Goal: Task Accomplishment & Management: Manage account settings

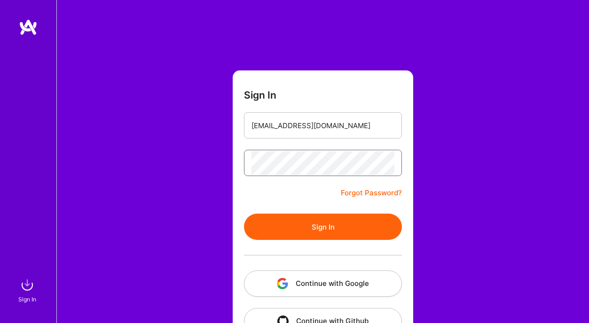
click at [244, 214] on button "Sign In" at bounding box center [323, 227] width 158 height 26
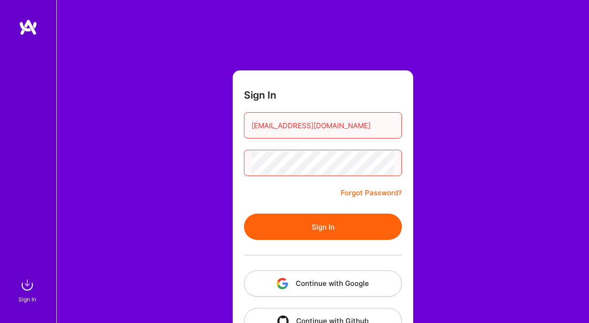
click at [244, 214] on button "Sign In" at bounding box center [323, 227] width 158 height 26
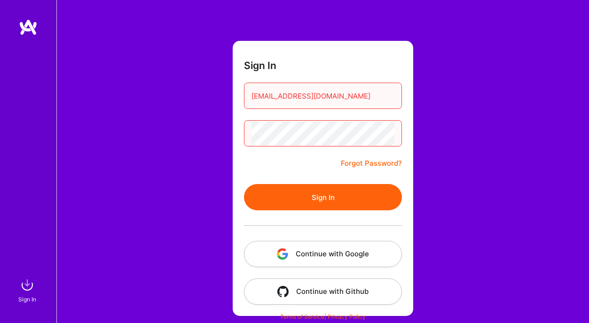
click at [244, 184] on button "Sign In" at bounding box center [323, 197] width 158 height 26
click at [345, 153] on form "Sign In [EMAIL_ADDRESS][DOMAIN_NAME] Forgot Password? Sign In Continue with Goo…" at bounding box center [323, 178] width 181 height 275
click at [352, 162] on link "Forgot Password?" at bounding box center [371, 163] width 61 height 11
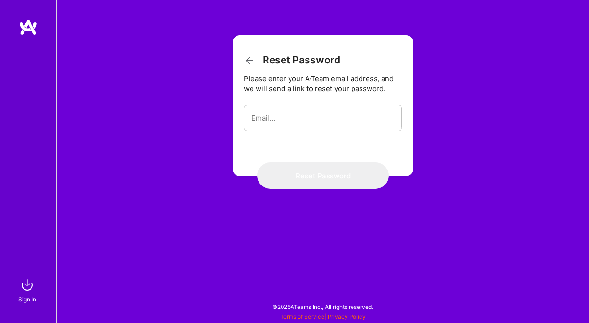
click at [322, 138] on form "Reset Password Please enter your A·Team email address, and we will send a link …" at bounding box center [323, 105] width 181 height 141
click at [320, 110] on input "email" at bounding box center [322, 118] width 143 height 24
type input "[EMAIL_ADDRESS][DOMAIN_NAME]"
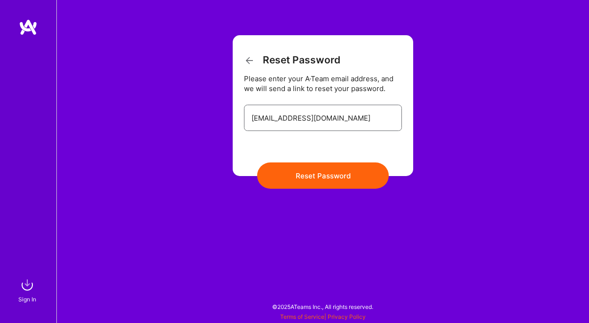
click at [257, 163] on button "Reset Password" at bounding box center [323, 176] width 132 height 26
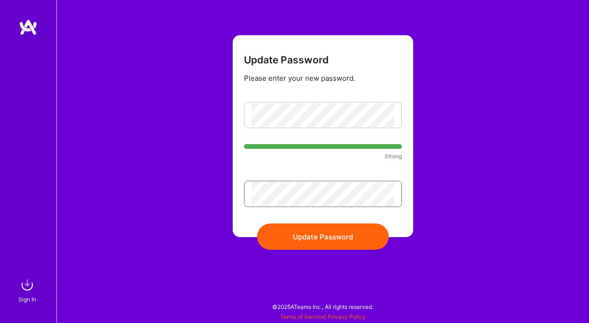
click at [257, 224] on button "Update Password" at bounding box center [323, 237] width 132 height 26
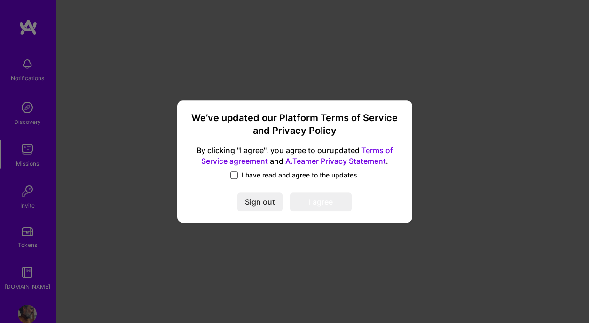
click at [234, 176] on span at bounding box center [234, 176] width 8 height 8
click at [0, 0] on input "I have read and agree to the updates." at bounding box center [0, 0] width 0 height 0
click at [328, 201] on button "I agree" at bounding box center [321, 202] width 62 height 19
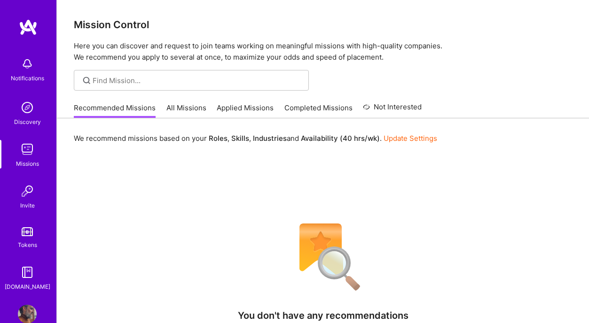
click at [27, 67] on img at bounding box center [27, 64] width 19 height 19
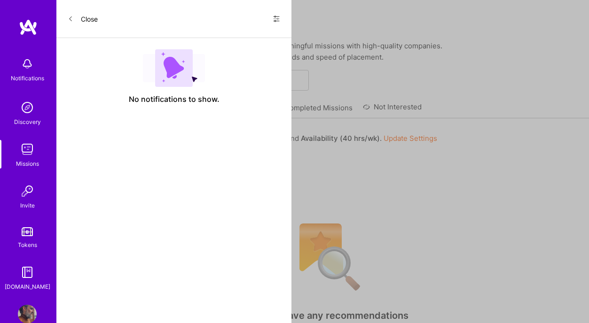
click at [131, 156] on div "Close Show all notifications Show unread notifications only No notifications to…" at bounding box center [173, 161] width 235 height 323
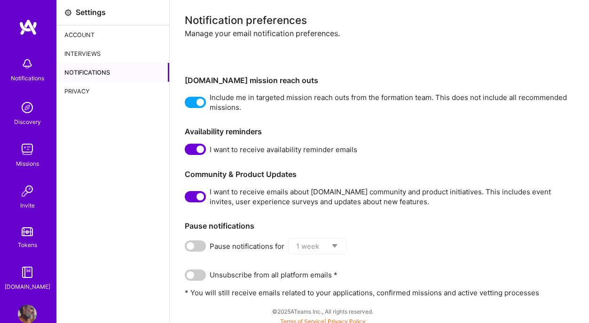
click at [29, 156] on img at bounding box center [27, 149] width 19 height 19
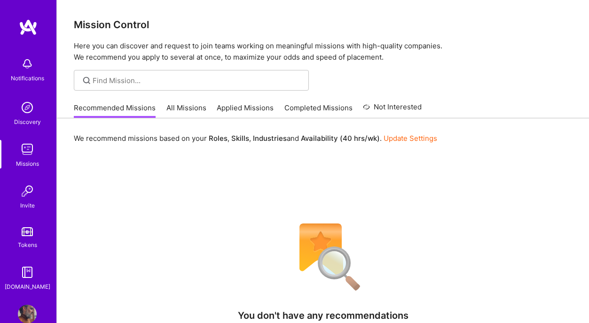
click at [192, 105] on link "All Missions" at bounding box center [186, 111] width 40 height 16
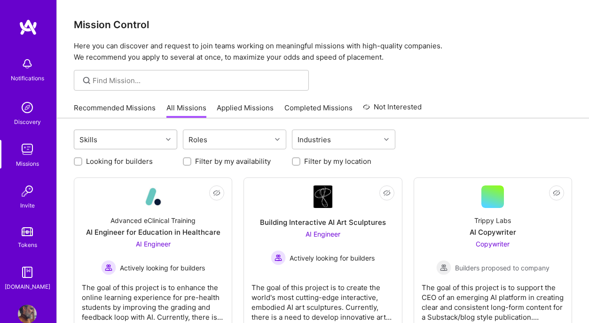
click at [166, 134] on div at bounding box center [169, 140] width 15 height 12
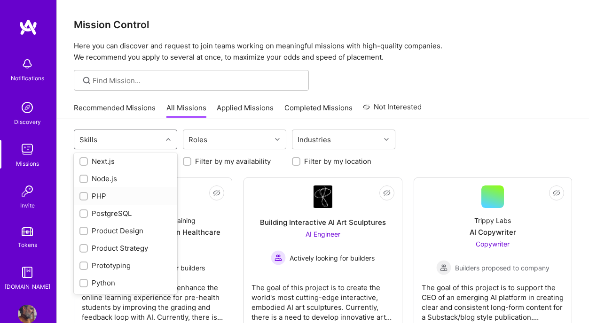
scroll to position [708, 0]
click at [129, 229] on div "Product Design" at bounding box center [125, 231] width 92 height 10
checkbox input "true"
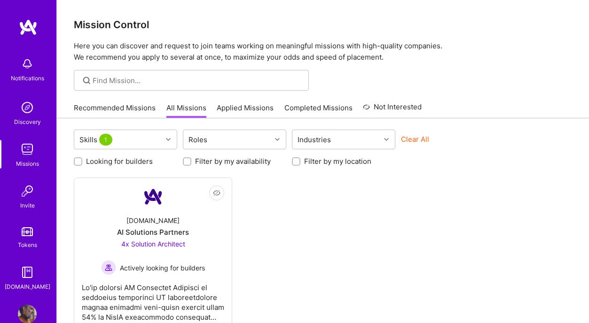
click at [277, 240] on div "Not Interested A.Team AI Solutions Partners 4x Solution Architect Actively look…" at bounding box center [323, 255] width 498 height 155
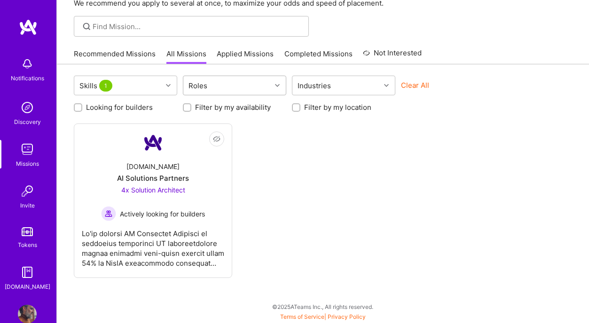
click at [213, 88] on div "Roles" at bounding box center [227, 85] width 88 height 19
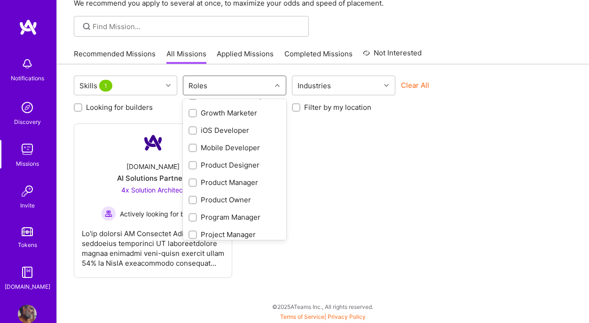
scroll to position [245, 0]
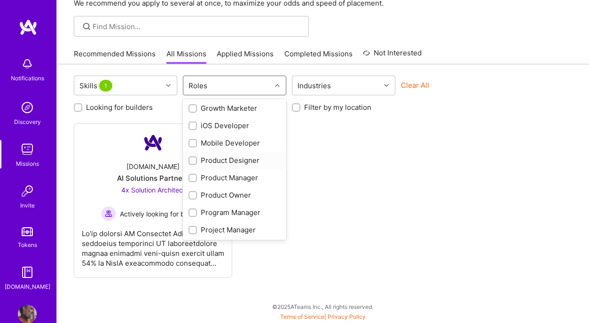
click at [222, 158] on div "Product Designer" at bounding box center [235, 161] width 92 height 10
checkbox input "true"
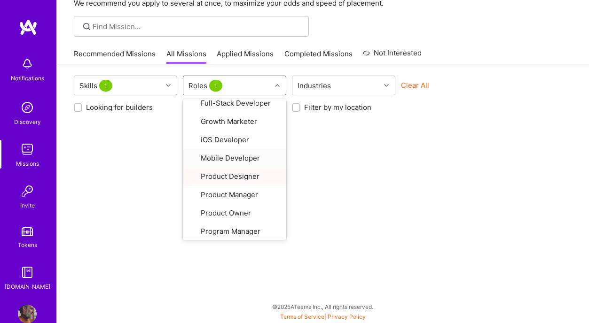
click at [158, 86] on div "Skills 1" at bounding box center [118, 85] width 88 height 19
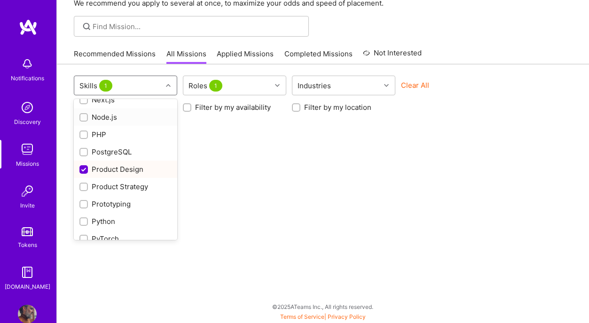
scroll to position [721, 0]
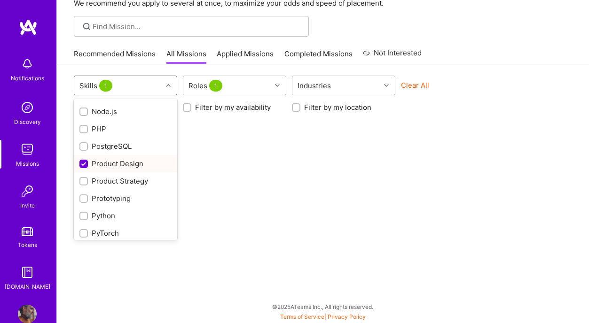
click at [83, 164] on input "checkbox" at bounding box center [84, 164] width 8 height 8
checkbox input "false"
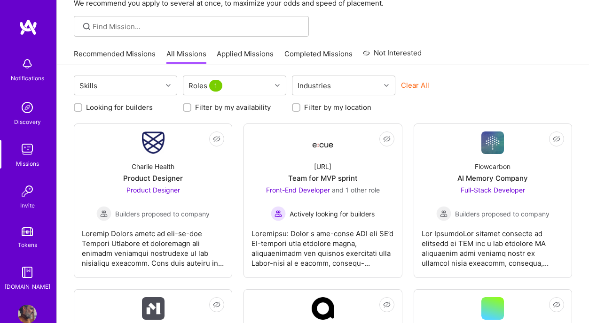
click at [491, 94] on div "Clear All" at bounding box center [452, 88] width 103 height 17
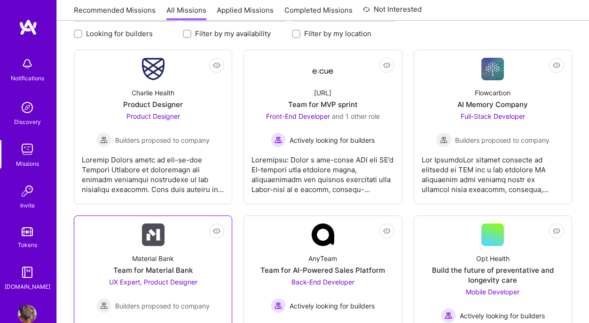
scroll to position [130, 0]
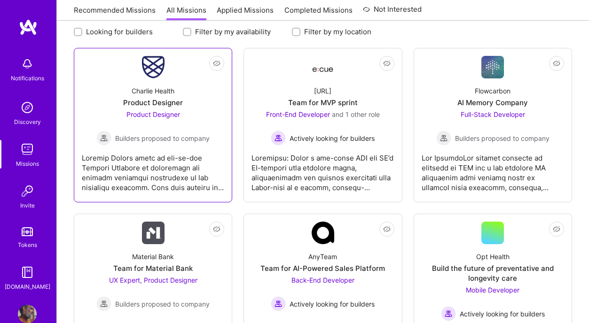
click at [159, 94] on div "Charlie Health" at bounding box center [153, 91] width 43 height 10
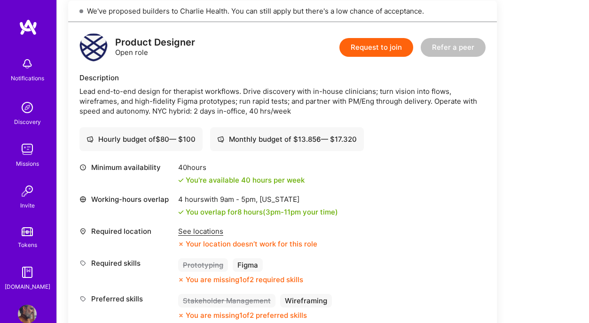
scroll to position [220, 0]
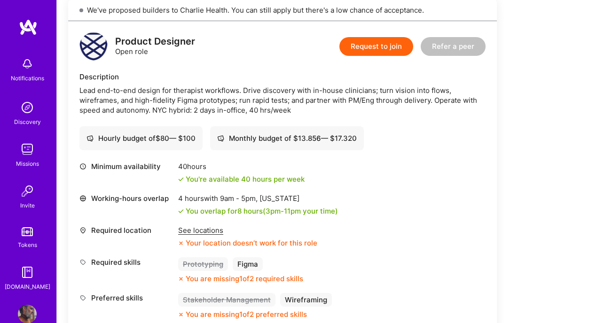
click at [212, 233] on div "See locations" at bounding box center [247, 231] width 139 height 10
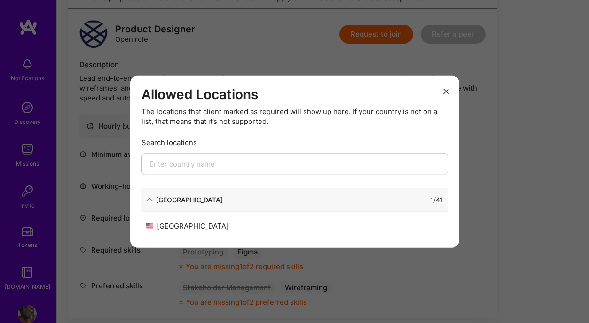
scroll to position [232, 0]
click at [444, 90] on icon "modal" at bounding box center [446, 91] width 6 height 6
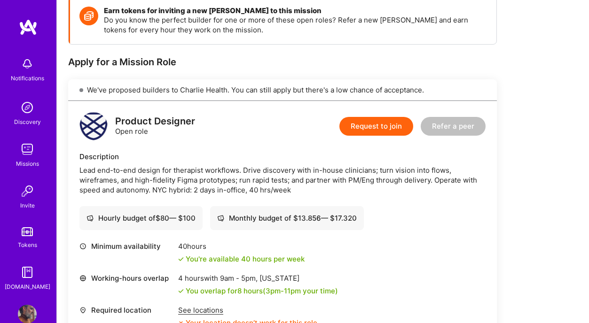
scroll to position [0, 0]
